Goal: Task Accomplishment & Management: Manage account settings

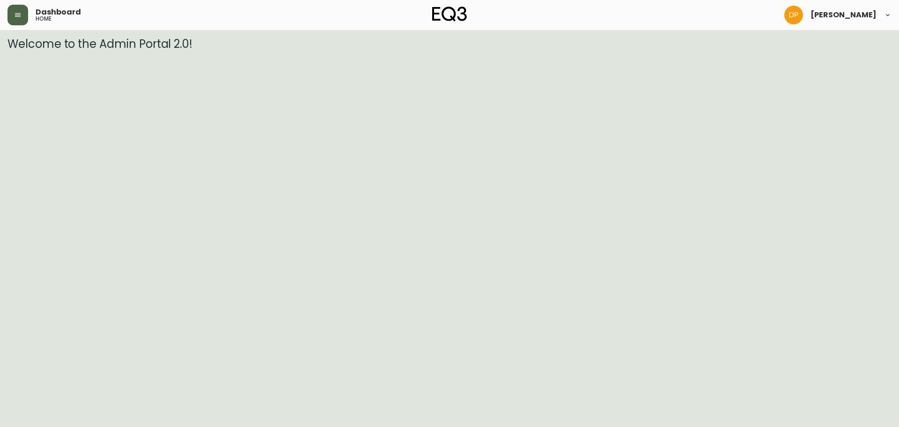
click at [18, 11] on icon "button" at bounding box center [17, 14] width 7 height 7
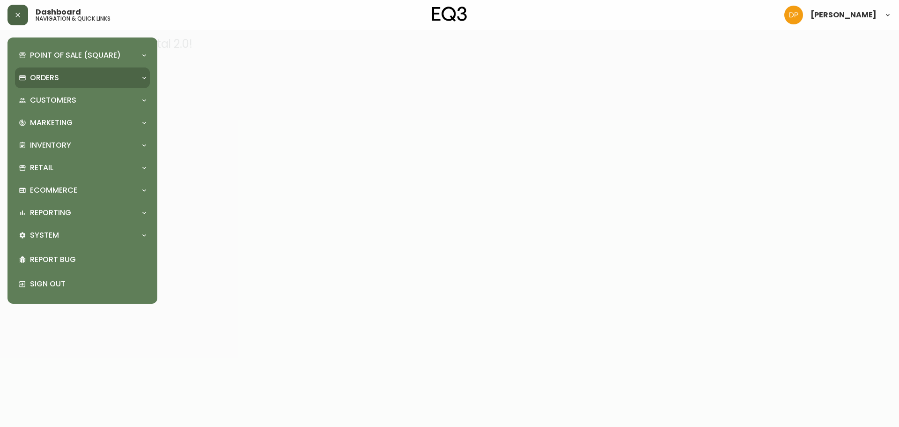
click at [44, 81] on p "Orders" at bounding box center [44, 78] width 29 height 10
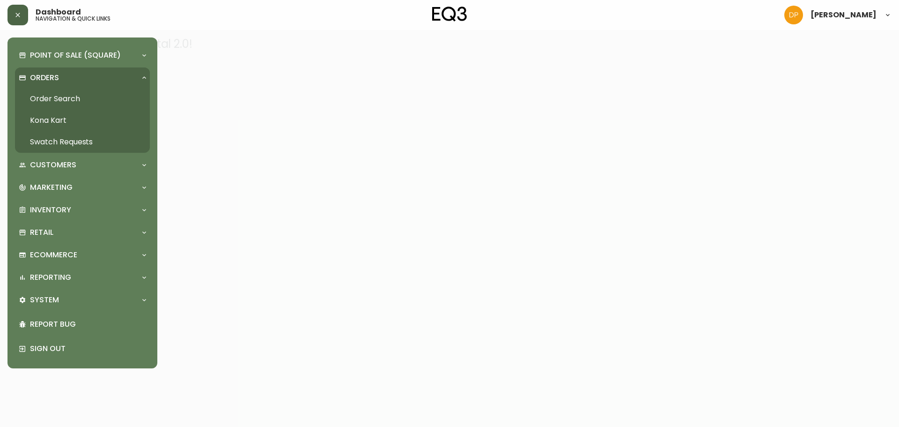
click at [70, 99] on link "Order Search" at bounding box center [82, 99] width 135 height 22
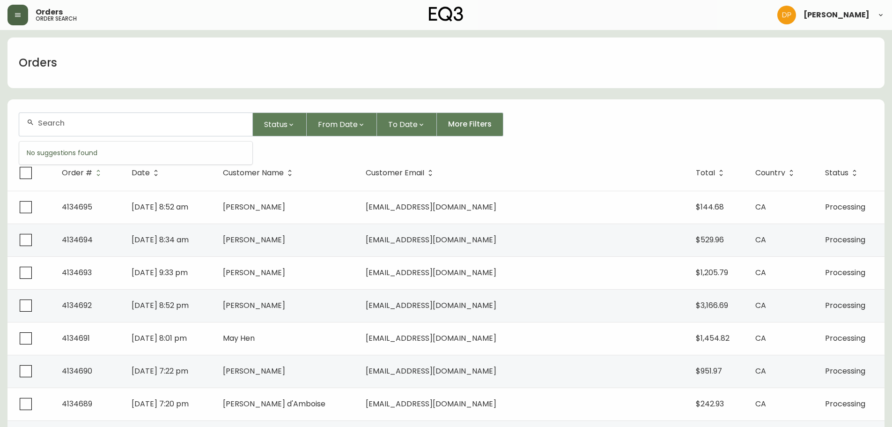
click at [129, 125] on input "text" at bounding box center [141, 123] width 207 height 9
paste input "4134576"
type input "4134576"
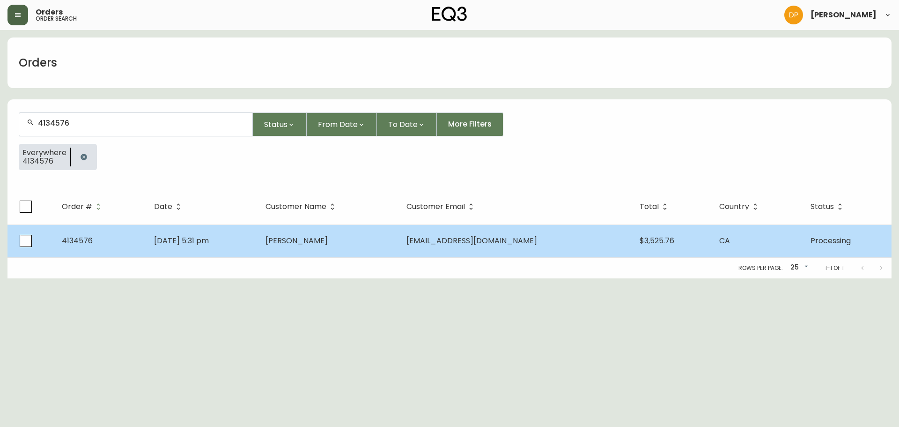
click at [259, 225] on td "[DATE] 5:31 pm" at bounding box center [203, 240] width 112 height 33
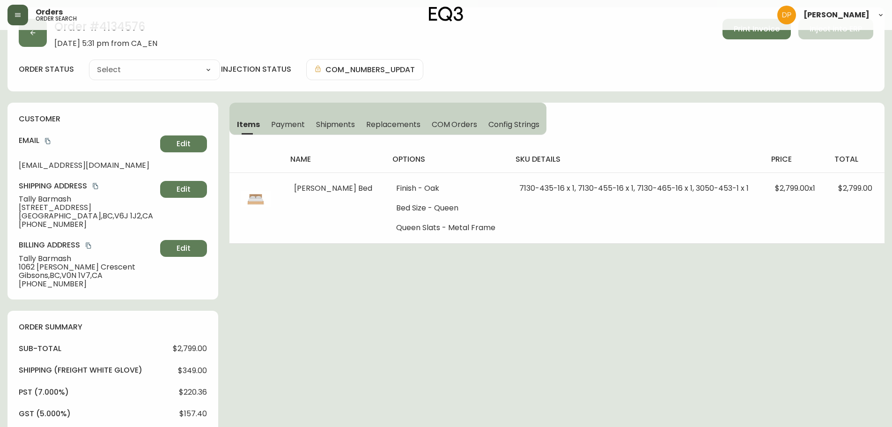
type input "Processing"
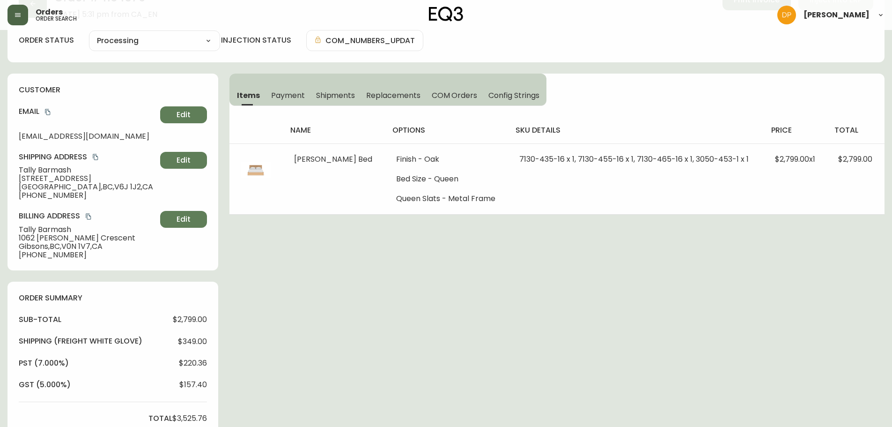
select select "PROCESSING"
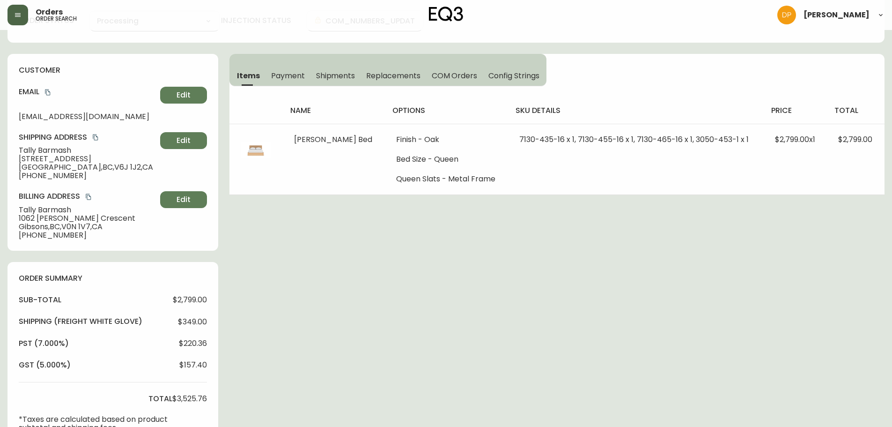
scroll to position [0, 0]
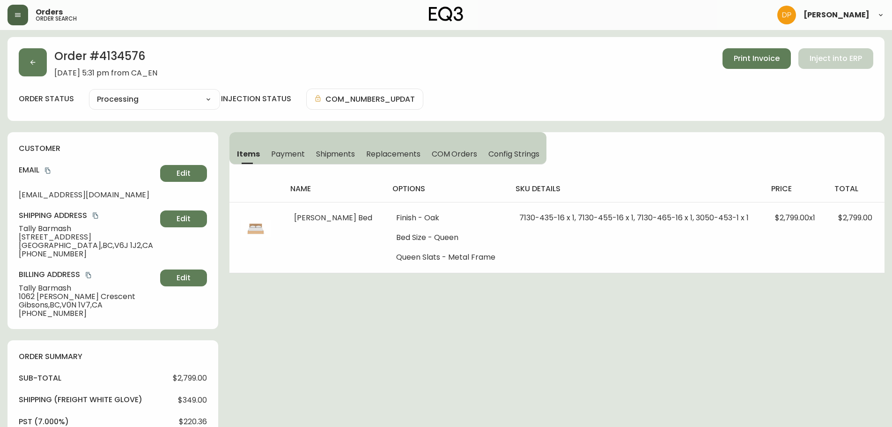
click at [356, 153] on button "Shipments" at bounding box center [336, 153] width 51 height 21
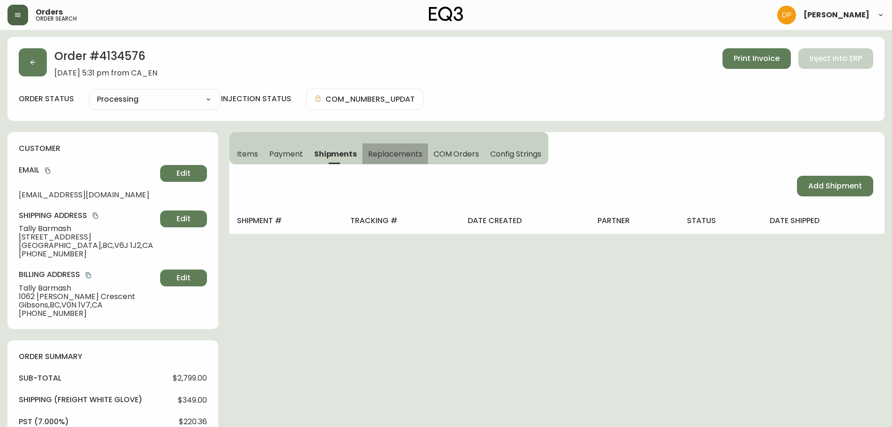
click at [375, 157] on span "Replacements" at bounding box center [395, 154] width 54 height 10
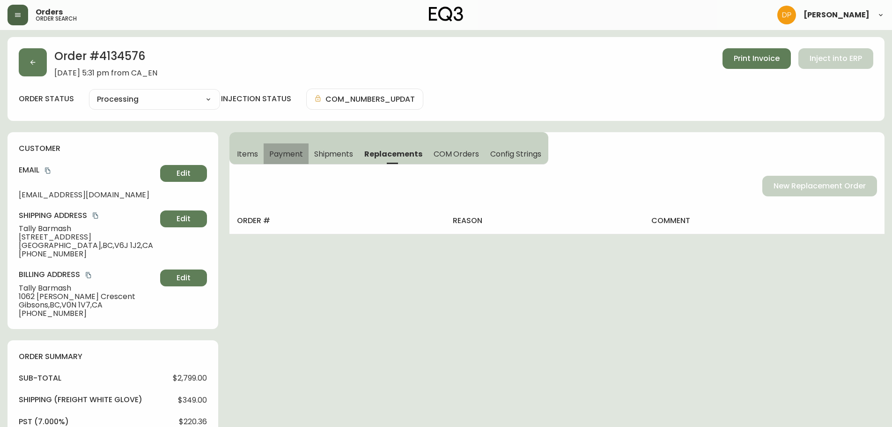
click at [263, 153] on div "Items Payment Shipments Replacements COM Orders Config Strings" at bounding box center [389, 153] width 319 height 21
drag, startPoint x: 19, startPoint y: 295, endPoint x: 74, endPoint y: 294, distance: 55.8
click at [74, 294] on span "1062 [PERSON_NAME] Crescent" at bounding box center [88, 296] width 138 height 8
copy span "1062 [PERSON_NAME]"
click at [85, 307] on span "Gibsons , [GEOGRAPHIC_DATA] , V0N 1V7 , [GEOGRAPHIC_DATA]" at bounding box center [88, 305] width 138 height 8
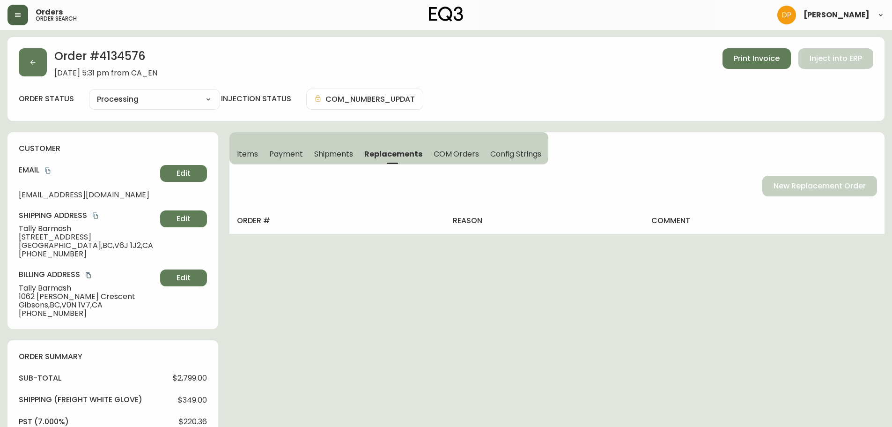
click at [84, 305] on span "Gibsons , [GEOGRAPHIC_DATA] , V0N 1V7 , [GEOGRAPHIC_DATA]" at bounding box center [88, 305] width 138 height 8
drag, startPoint x: 65, startPoint y: 303, endPoint x: 91, endPoint y: 303, distance: 26.2
click at [91, 303] on span "Gibsons , [GEOGRAPHIC_DATA] , V0N 1V7 , [GEOGRAPHIC_DATA]" at bounding box center [88, 305] width 138 height 8
drag, startPoint x: 95, startPoint y: 303, endPoint x: 66, endPoint y: 305, distance: 28.6
click at [66, 305] on span "Gibsons , [GEOGRAPHIC_DATA] , V0N 1V7 , [GEOGRAPHIC_DATA]" at bounding box center [88, 305] width 138 height 8
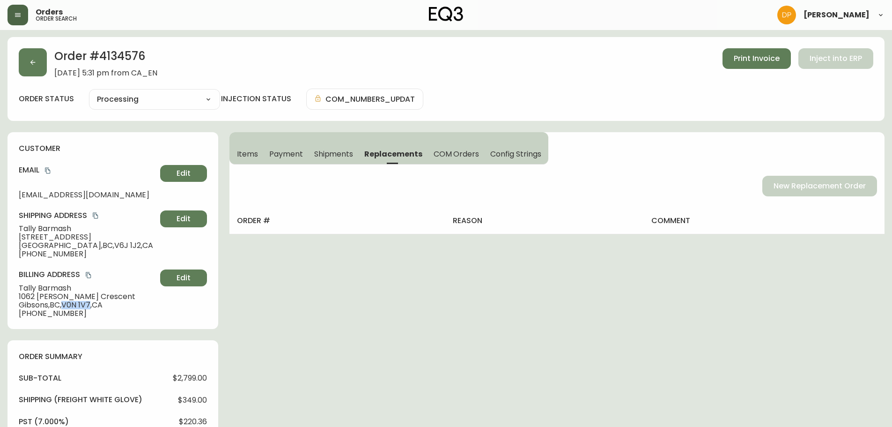
copy span "V0N 1V7"
drag, startPoint x: 101, startPoint y: 236, endPoint x: 85, endPoint y: 238, distance: 16.0
click at [85, 238] on span "[STREET_ADDRESS]" at bounding box center [88, 237] width 138 height 8
drag, startPoint x: 86, startPoint y: 238, endPoint x: 19, endPoint y: 238, distance: 67.0
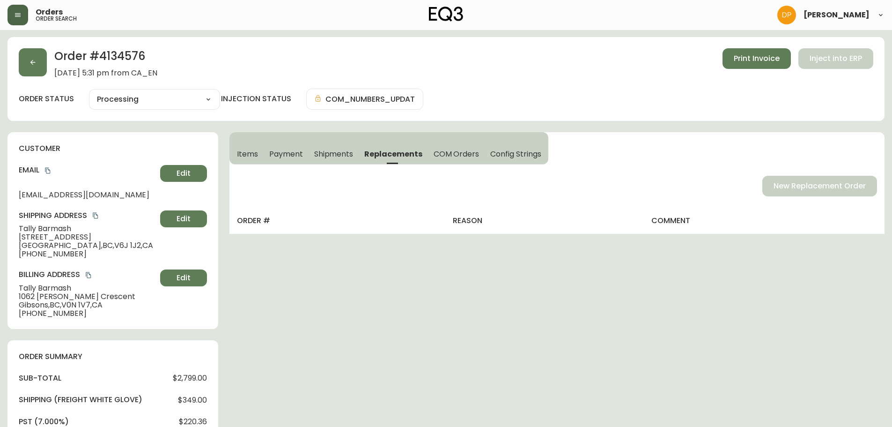
click at [19, 238] on span "[STREET_ADDRESS]" at bounding box center [88, 237] width 138 height 8
copy span "1959 [GEOGRAPHIC_DATA]"
drag, startPoint x: 77, startPoint y: 245, endPoint x: 102, endPoint y: 246, distance: 24.8
click at [102, 246] on span "[STREET_ADDRESS]" at bounding box center [88, 245] width 138 height 8
copy span "V6J 1J2"
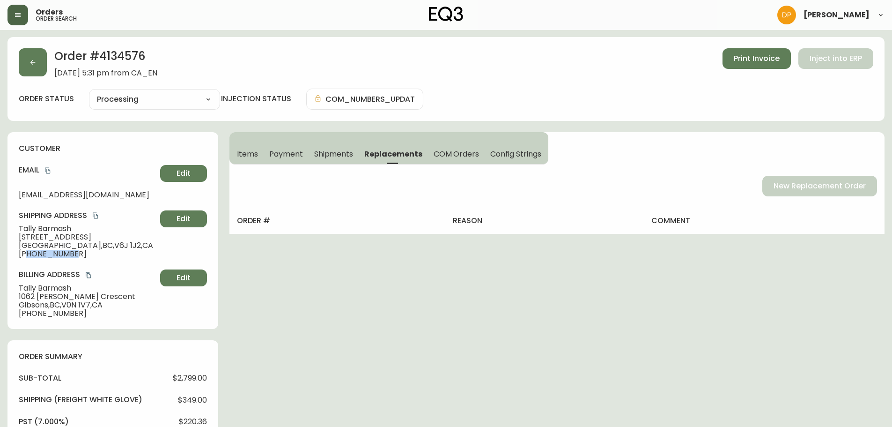
drag, startPoint x: 28, startPoint y: 254, endPoint x: 72, endPoint y: 258, distance: 44.7
click at [72, 258] on span "[PHONE_NUMBER]" at bounding box center [88, 254] width 138 height 8
copy span "6045373927"
click at [47, 167] on icon "copy" at bounding box center [48, 170] width 7 height 7
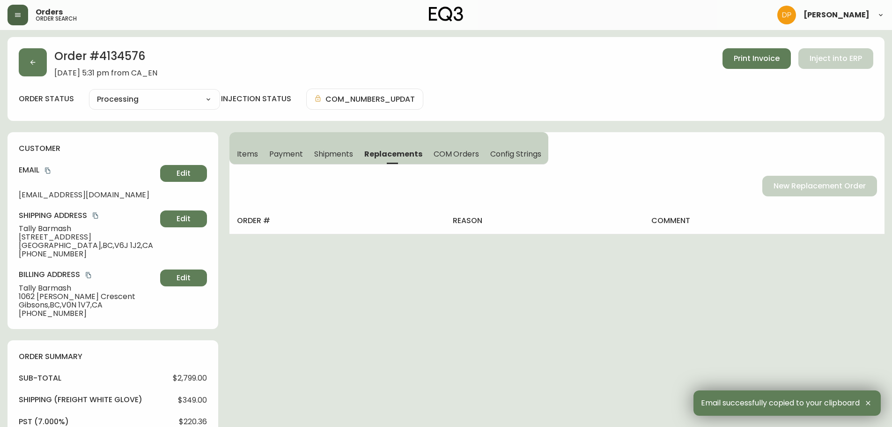
click at [342, 389] on div "Order # 4134576 [DATE] 5:31 pm from CA_EN Print Invoice Inject into ERP order s…" at bounding box center [445, 415] width 877 height 756
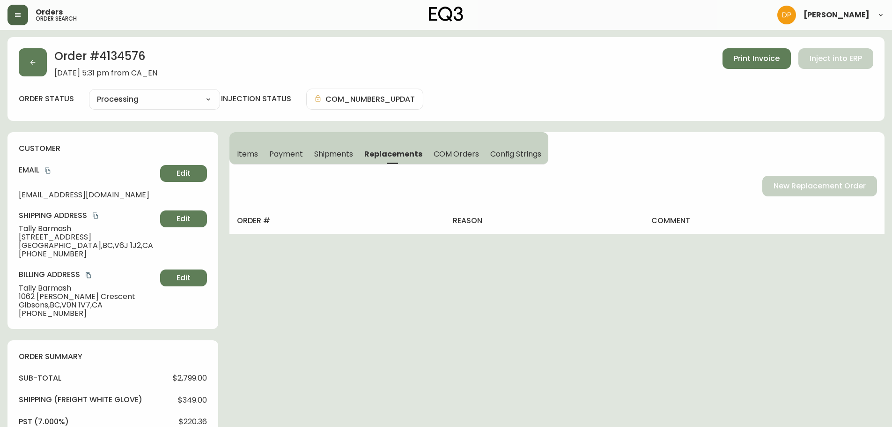
drag, startPoint x: 136, startPoint y: 204, endPoint x: 163, endPoint y: 207, distance: 26.9
click at [136, 204] on div "customer Email [EMAIL_ADDRESS][DOMAIN_NAME] Edit Shipping Address [PERSON_NAME]…" at bounding box center [112, 230] width 211 height 197
click at [243, 151] on span "Items" at bounding box center [247, 154] width 21 height 10
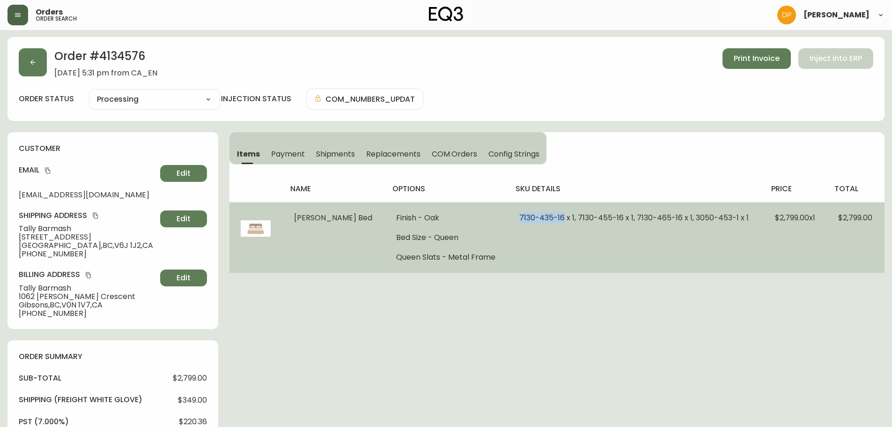
drag, startPoint x: 503, startPoint y: 218, endPoint x: 548, endPoint y: 214, distance: 45.2
click at [548, 214] on td "7130-435-16 x 1, 7130-455-16 x 1, 7130-465-16 x 1, 3050-453-1 x 1" at bounding box center [635, 237] width 255 height 71
copy span "[PHONE_NUMBER]"
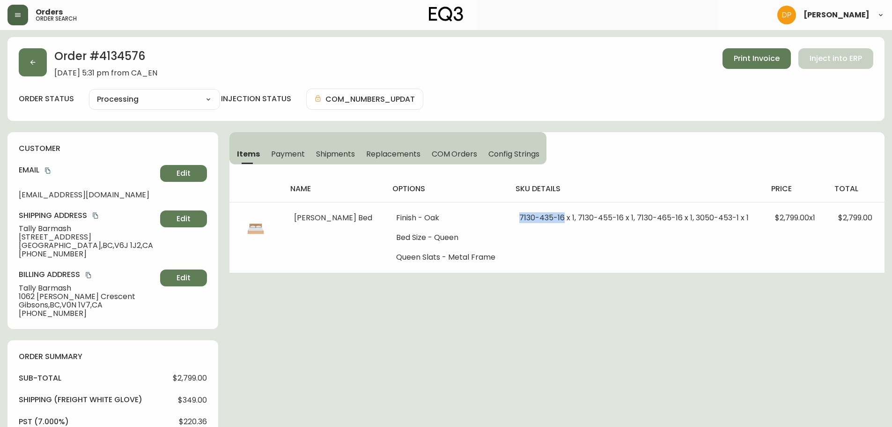
click at [800, 357] on div "Order # 4134576 [DATE] 5:31 pm from CA_EN Print Invoice Inject into ERP order s…" at bounding box center [445, 415] width 877 height 756
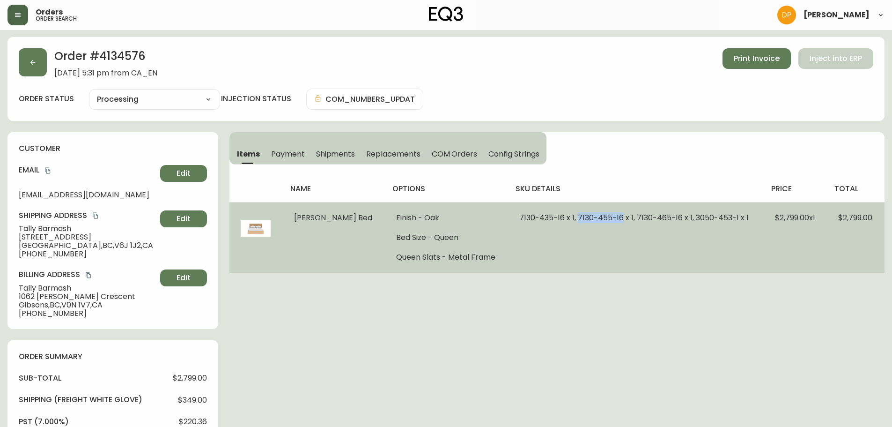
drag, startPoint x: 564, startPoint y: 218, endPoint x: 605, endPoint y: 214, distance: 41.4
click at [605, 214] on span "7130-435-16 x 1, 7130-455-16 x 1, 7130-465-16 x 1, 3050-453-1 x 1" at bounding box center [635, 217] width 230 height 11
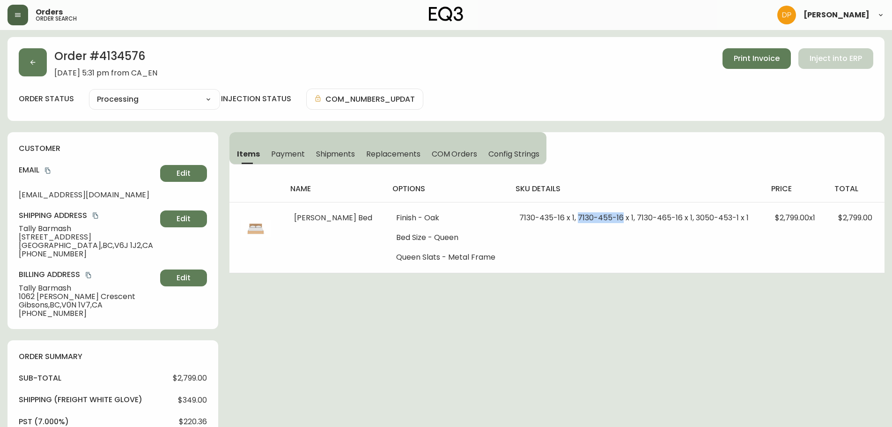
copy span "[PHONE_NUMBER]"
drag, startPoint x: 815, startPoint y: 305, endPoint x: 799, endPoint y: 299, distance: 16.6
click at [815, 305] on div "Order # 4134576 [DATE] 5:31 pm from CA_EN Print Invoice Inject into ERP order s…" at bounding box center [445, 415] width 877 height 756
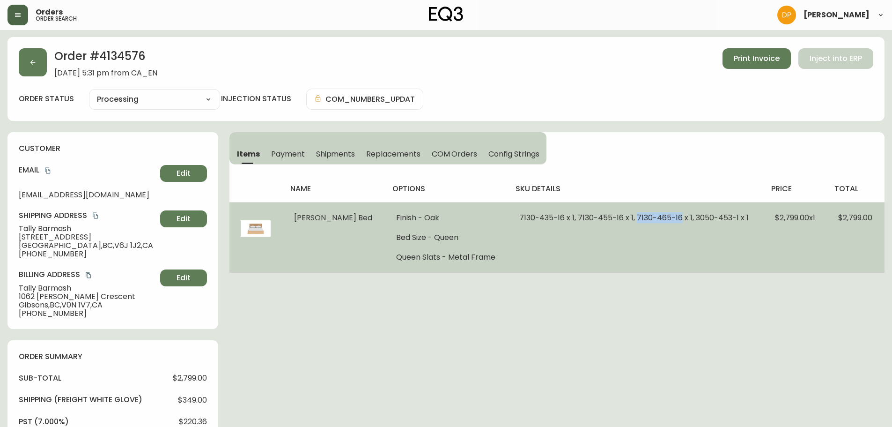
drag, startPoint x: 621, startPoint y: 216, endPoint x: 665, endPoint y: 217, distance: 43.6
click at [665, 217] on span "7130-435-16 x 1, 7130-455-16 x 1, 7130-465-16 x 1, 3050-453-1 x 1" at bounding box center [635, 217] width 230 height 11
copy span "[PHONE_NUMBER]"
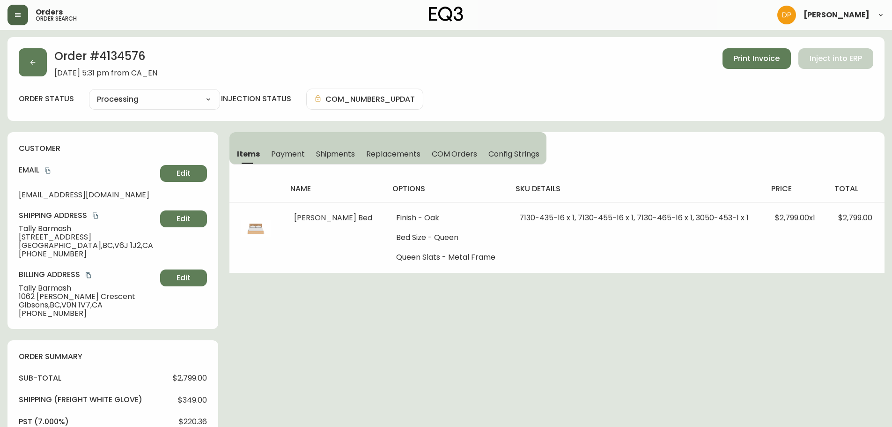
click at [817, 308] on div "Order # 4134576 [DATE] 5:31 pm from CA_EN Print Invoice Inject into ERP order s…" at bounding box center [445, 415] width 877 height 756
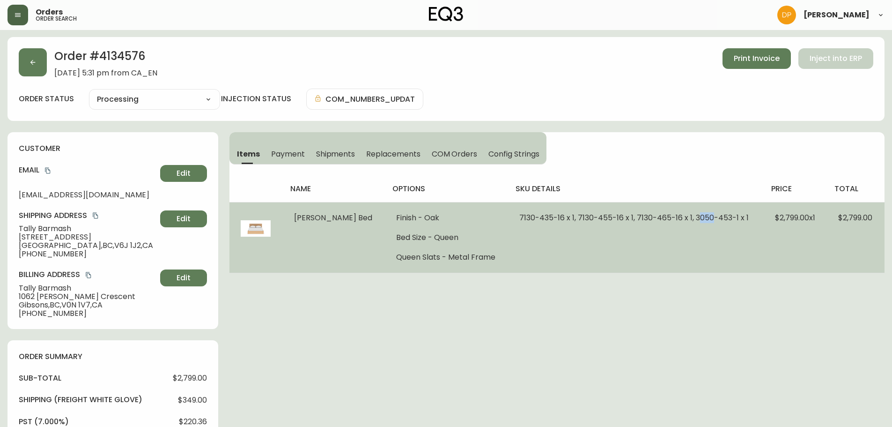
drag, startPoint x: 682, startPoint y: 219, endPoint x: 697, endPoint y: 220, distance: 15.0
click at [697, 220] on span "7130-435-16 x 1, 7130-455-16 x 1, 7130-465-16 x 1, 3050-453-1 x 1" at bounding box center [635, 217] width 230 height 11
drag, startPoint x: 682, startPoint y: 221, endPoint x: 722, endPoint y: 212, distance: 41.6
click at [722, 212] on span "7130-435-16 x 1, 7130-455-16 x 1, 7130-465-16 x 1, 3050-453-1 x 1" at bounding box center [635, 217] width 230 height 11
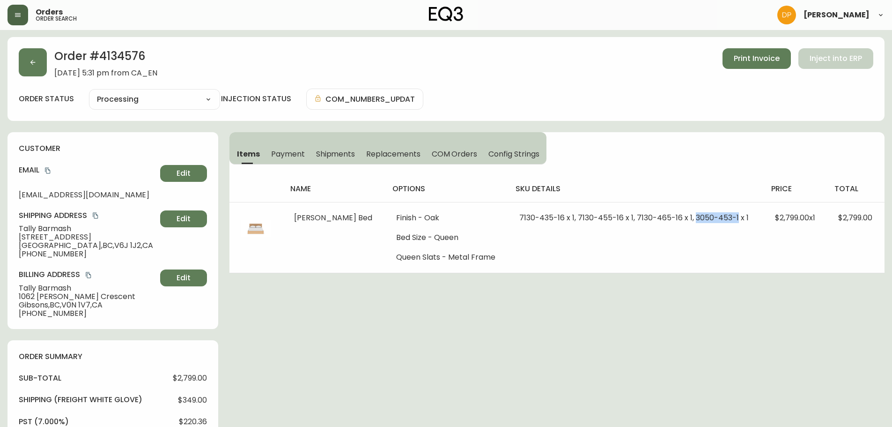
copy span "[PHONE_NUMBER]"
click at [848, 295] on div "Order # 4134576 [DATE] 5:31 pm from CA_EN Print Invoice Inject into ERP order s…" at bounding box center [445, 415] width 877 height 756
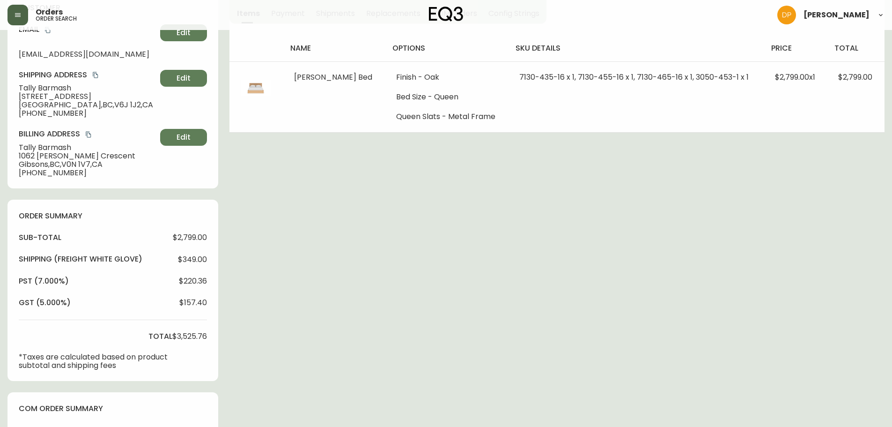
scroll to position [94, 0]
